Goal: Find specific page/section: Find specific page/section

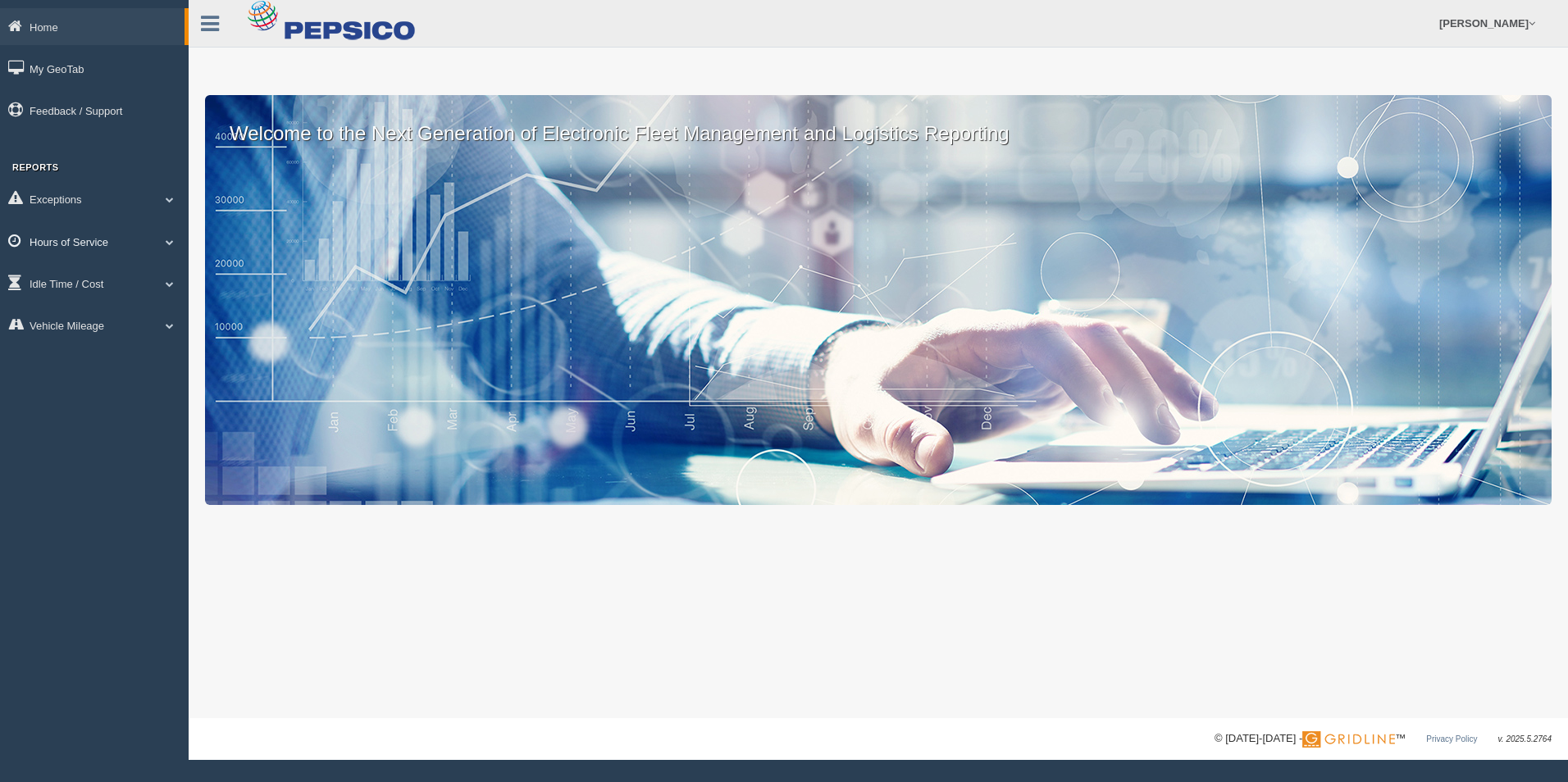
click at [166, 243] on span at bounding box center [169, 242] width 21 height 8
click at [107, 285] on link "HOS Explanation Reports" at bounding box center [107, 279] width 155 height 29
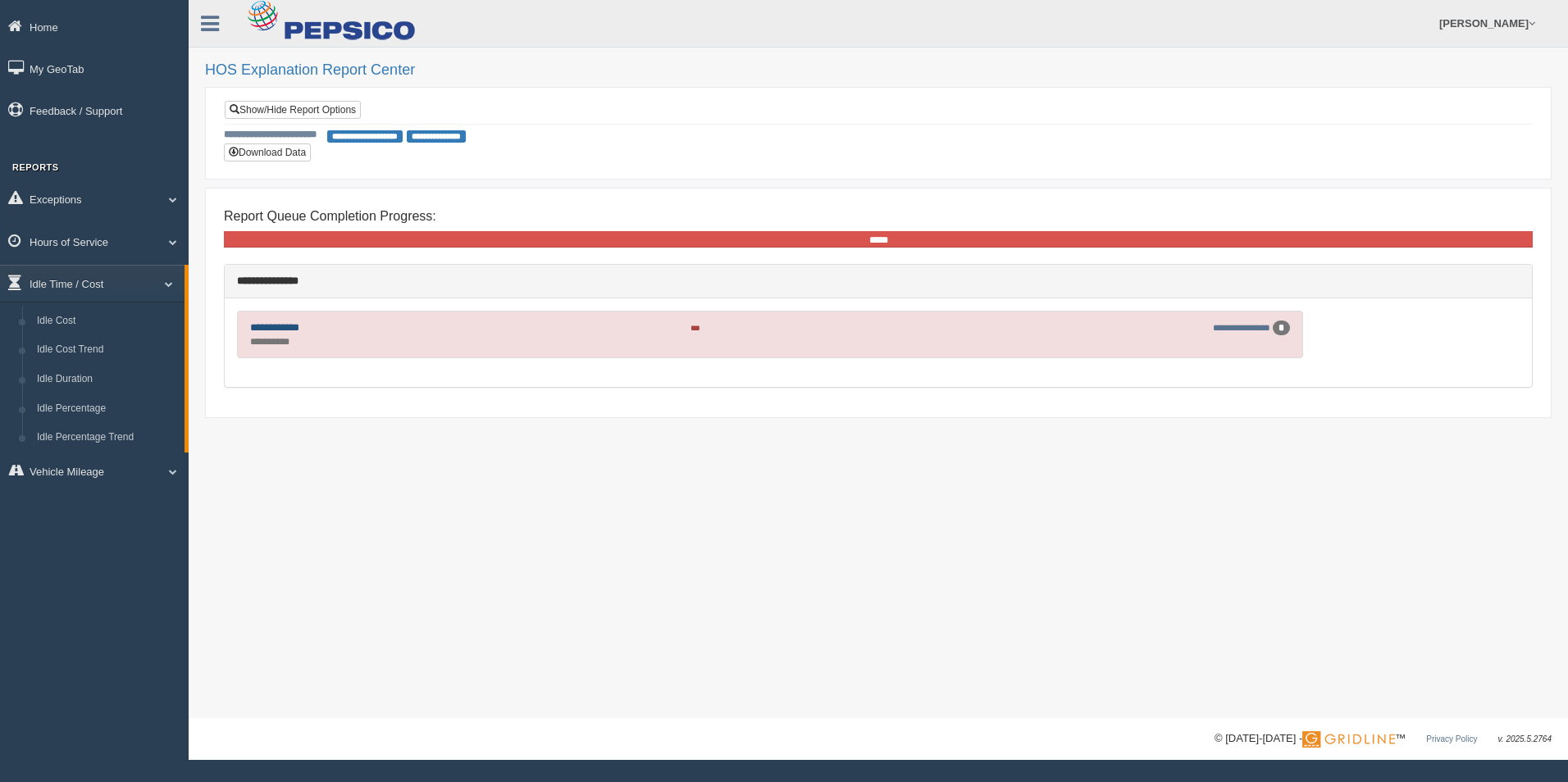
click at [274, 329] on link "**********" at bounding box center [275, 327] width 49 height 11
